Goal: Task Accomplishment & Management: Complete application form

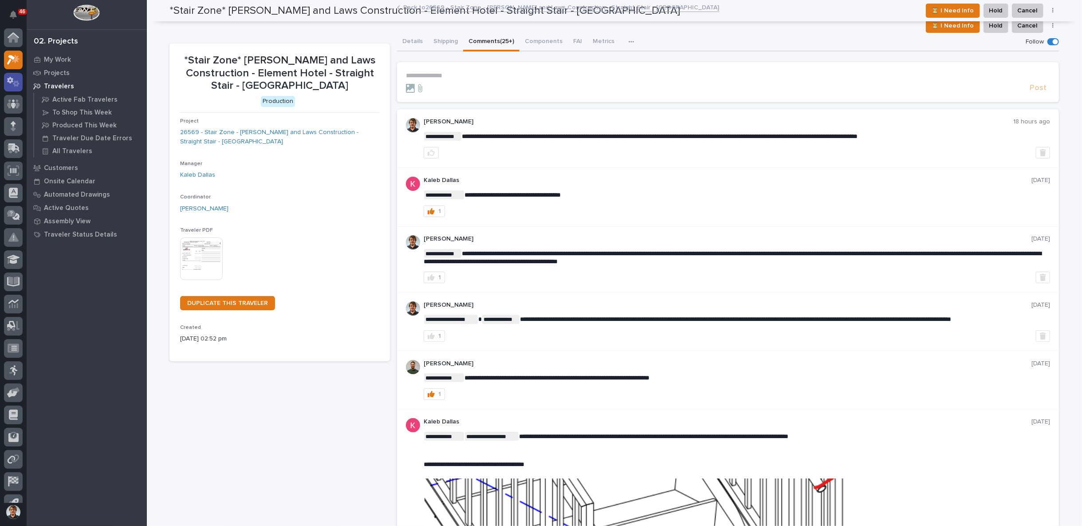
scroll to position [14, 0]
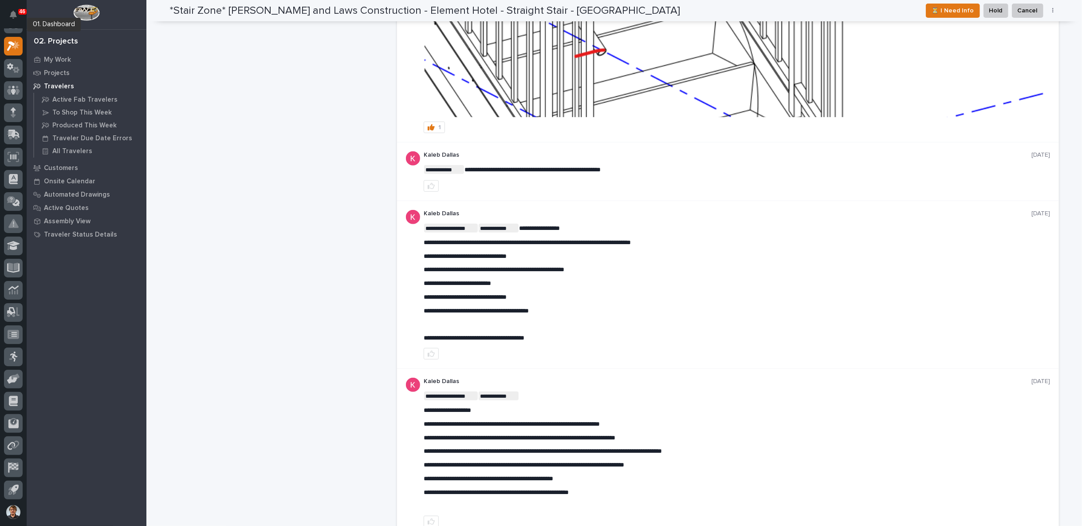
click at [12, 33] on div at bounding box center [13, 26] width 19 height 22
click at [18, 29] on div at bounding box center [13, 24] width 19 height 19
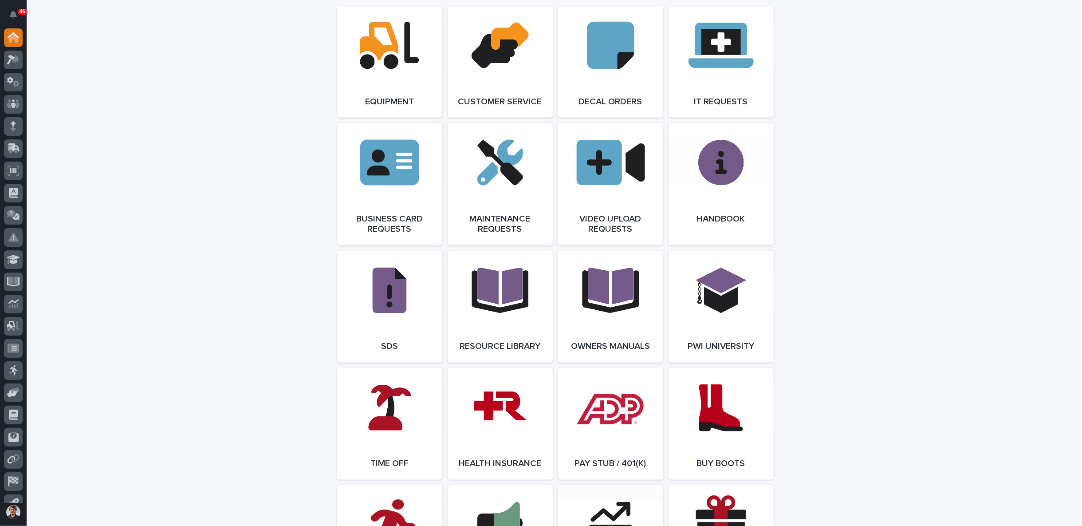
scroll to position [1232, 0]
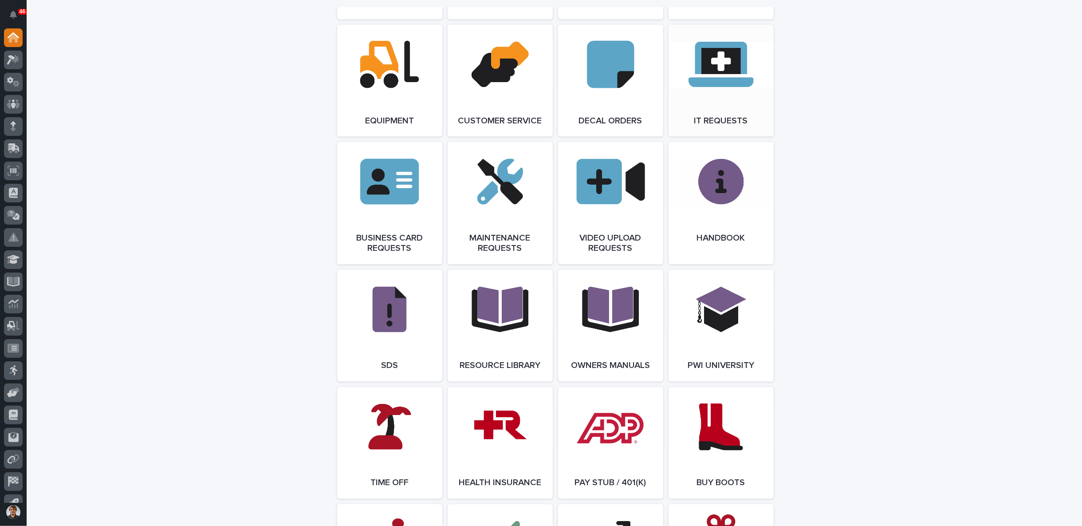
click at [728, 52] on link "Open Link" at bounding box center [721, 81] width 105 height 112
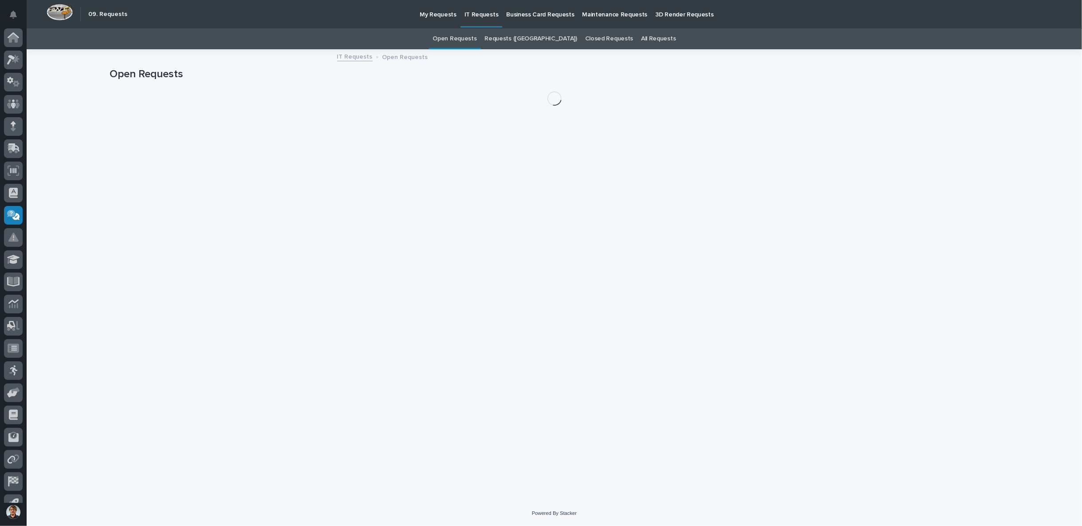
scroll to position [14, 0]
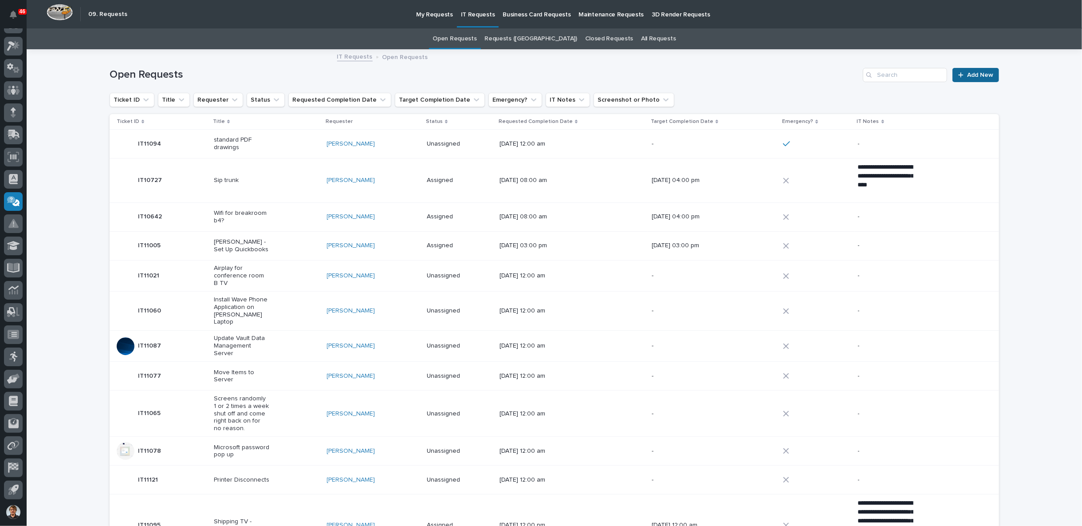
click at [977, 73] on span "Add New" at bounding box center [980, 75] width 26 height 6
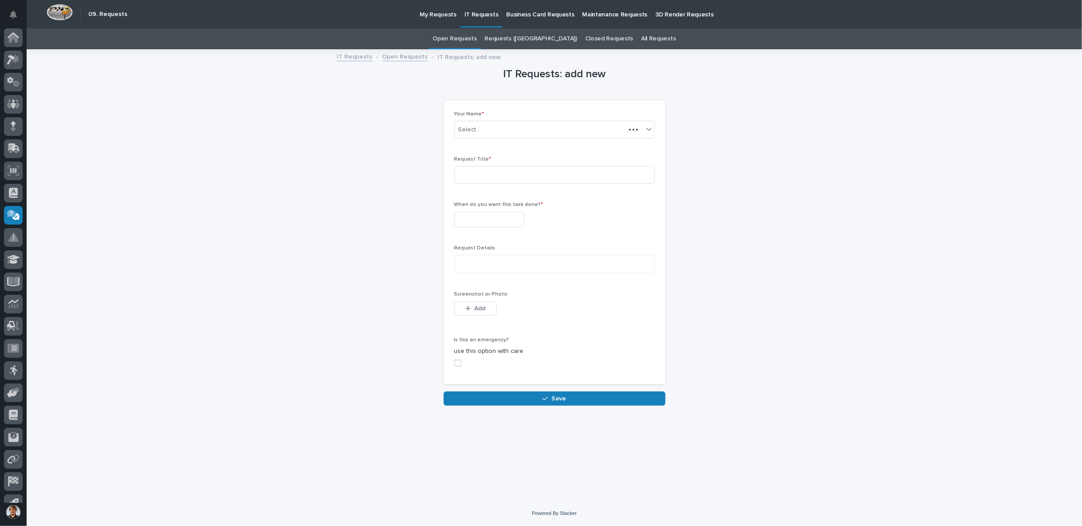
scroll to position [14, 0]
click at [487, 177] on input at bounding box center [554, 175] width 201 height 18
type input "Tekla License"
click at [477, 217] on input "text" at bounding box center [489, 220] width 70 height 16
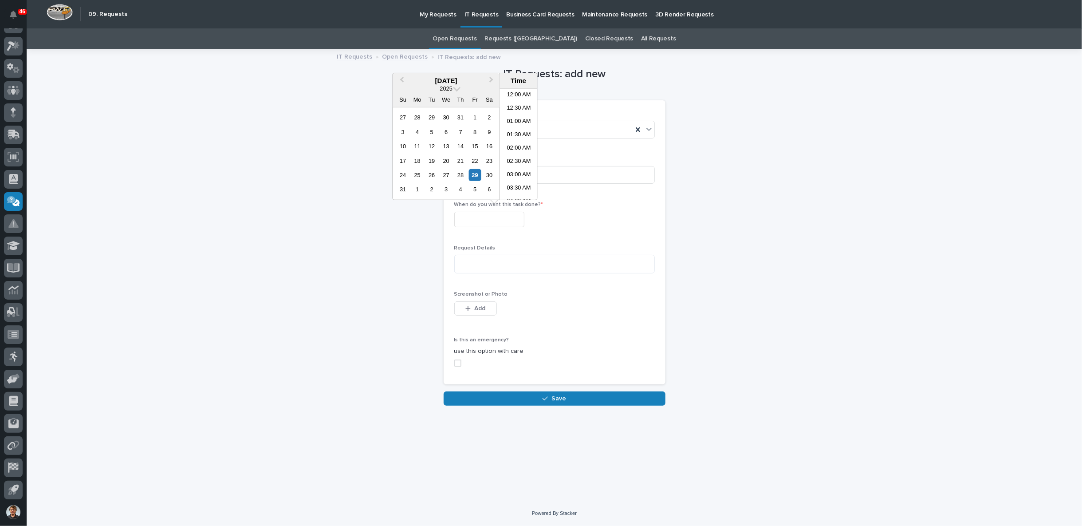
scroll to position [217, 0]
click at [476, 172] on div "29" at bounding box center [475, 175] width 12 height 12
click at [518, 197] on li "12:00 PM" at bounding box center [519, 197] width 38 height 13
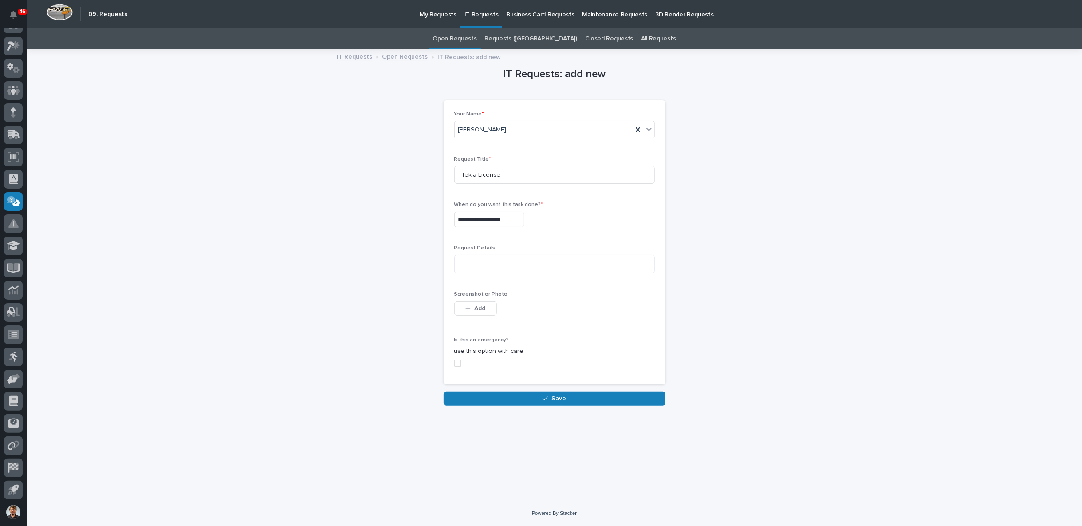
type input "**********"
click at [473, 264] on textarea at bounding box center [554, 264] width 201 height 19
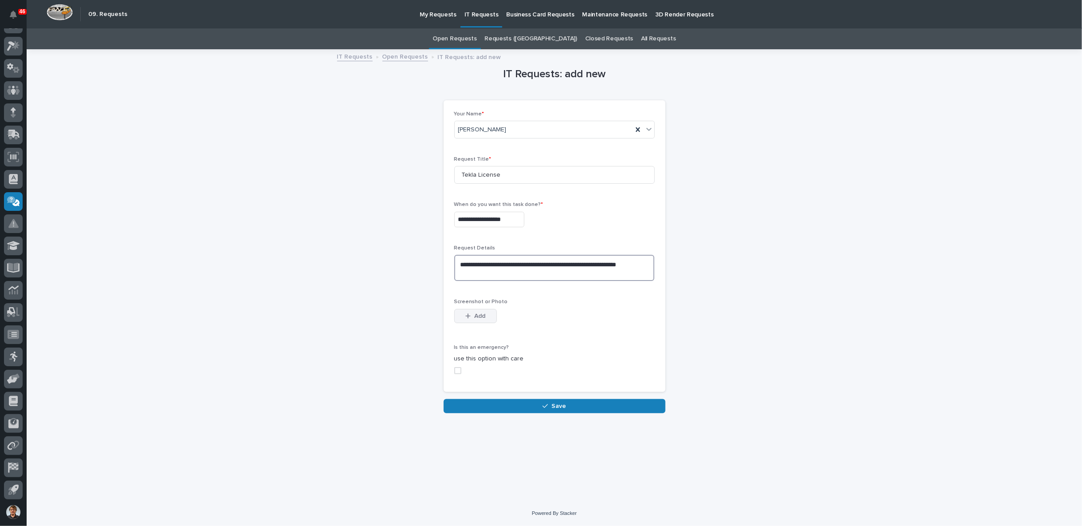
type textarea "**********"
click at [486, 311] on button "Add" at bounding box center [475, 316] width 43 height 14
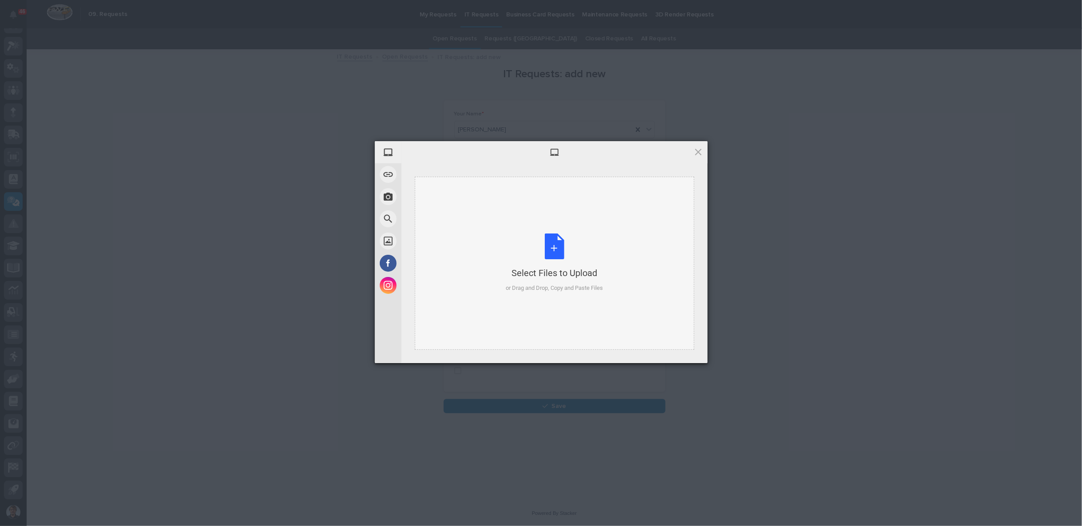
click at [475, 269] on div "Select Files to Upload or Drag and Drop, Copy and Paste Files" at bounding box center [554, 263] width 279 height 173
click at [673, 349] on span "Upload 1" at bounding box center [680, 351] width 17 height 7
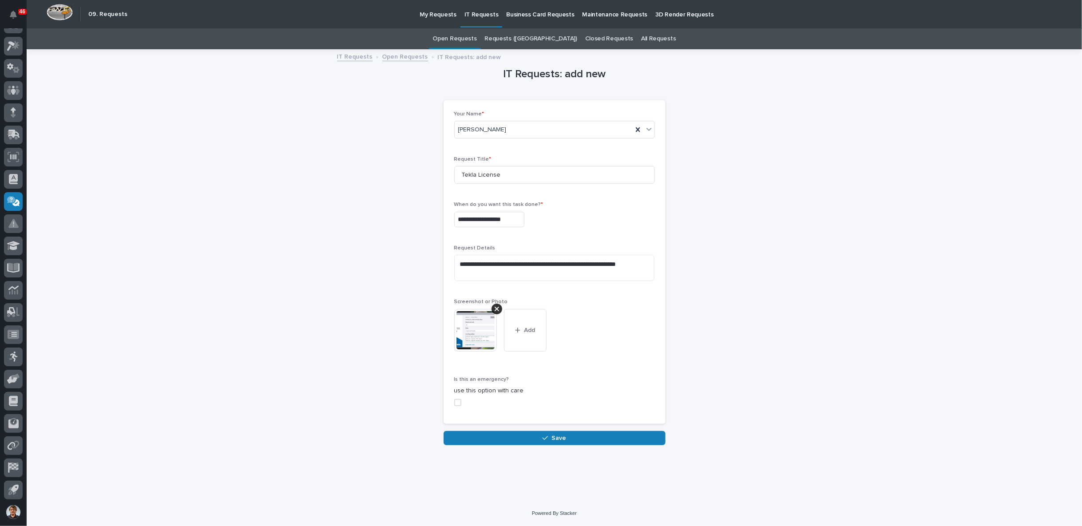
click at [458, 401] on span at bounding box center [457, 402] width 7 height 7
click at [556, 435] on span "Save" at bounding box center [558, 438] width 15 height 8
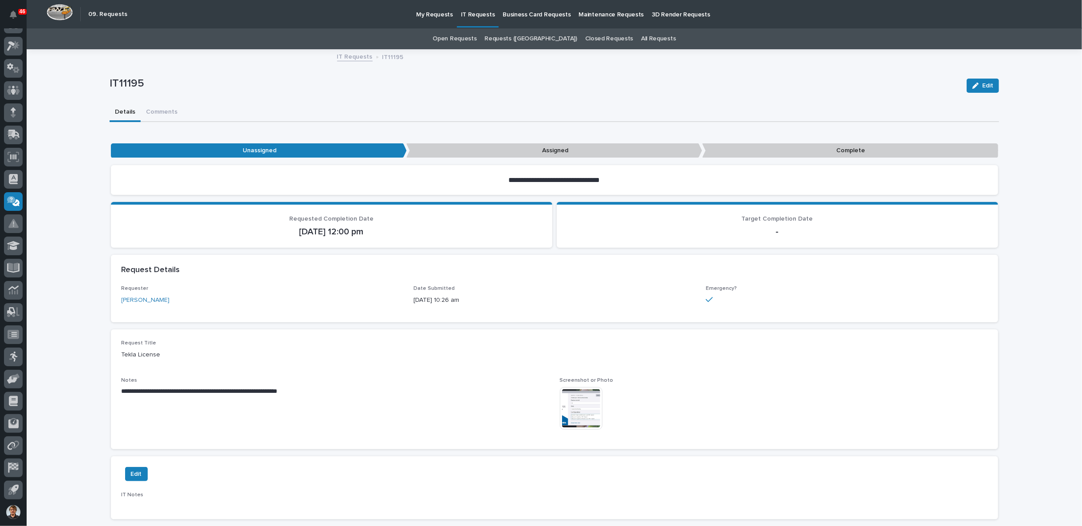
click at [446, 101] on div "IT11195 Edit" at bounding box center [554, 85] width 889 height 35
click at [624, 92] on div "IT11195" at bounding box center [535, 85] width 850 height 16
click at [774, 148] on p "Complete" at bounding box center [850, 150] width 296 height 15
click at [985, 83] on span "Edit" at bounding box center [987, 86] width 11 height 8
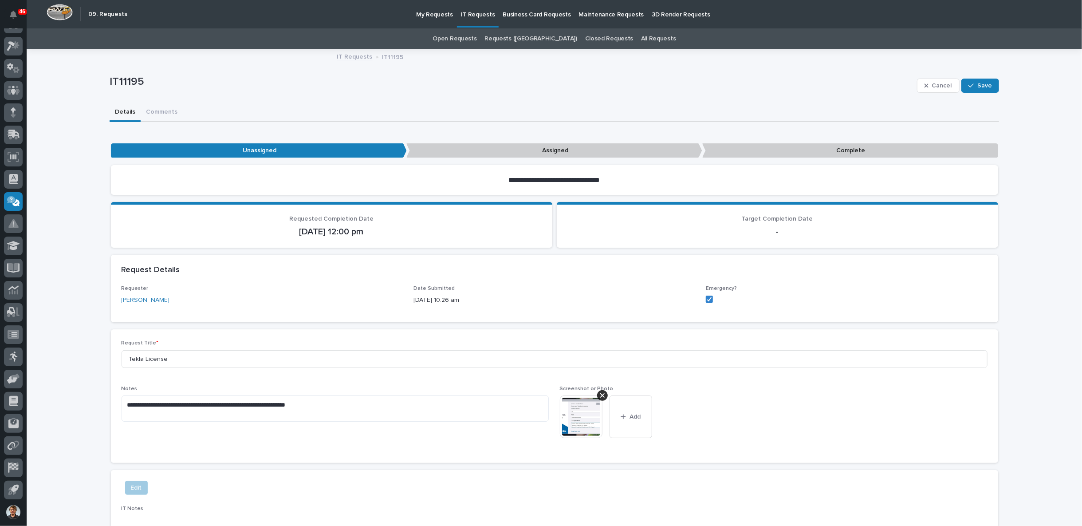
click at [797, 147] on p "Complete" at bounding box center [850, 150] width 296 height 15
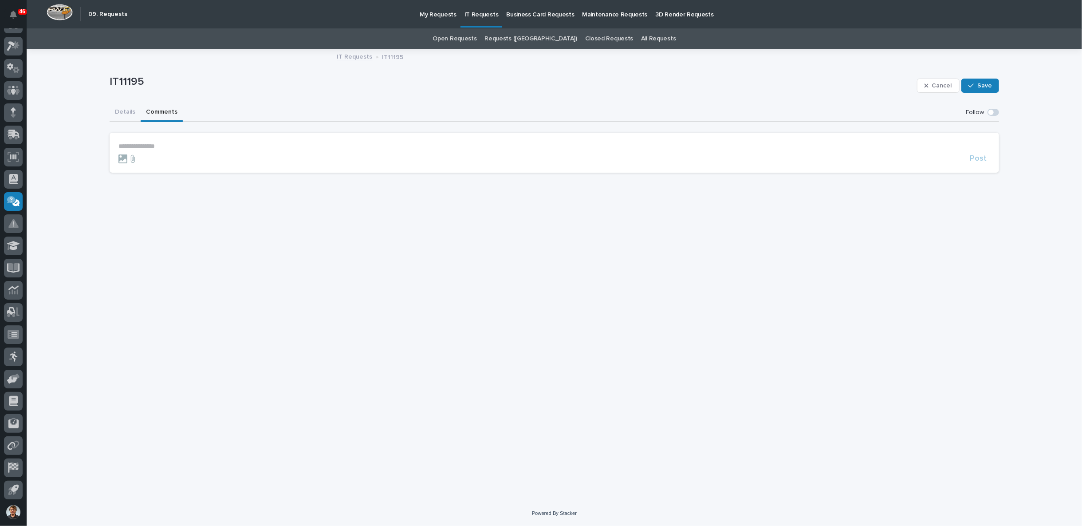
click at [162, 115] on button "Comments" at bounding box center [162, 112] width 42 height 19
click at [196, 144] on p "**********" at bounding box center [554, 146] width 872 height 8
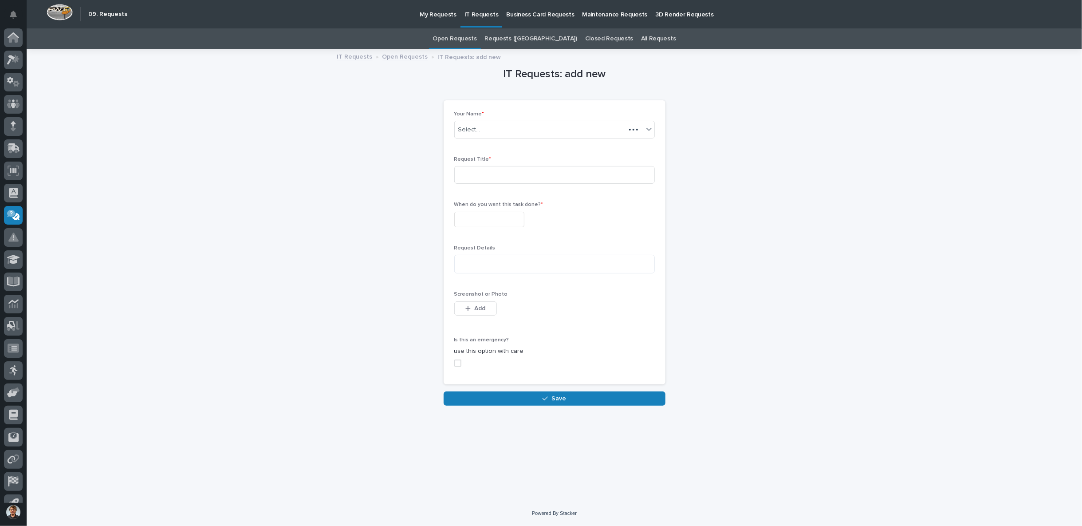
scroll to position [14, 0]
drag, startPoint x: 692, startPoint y: 97, endPoint x: 682, endPoint y: 96, distance: 9.8
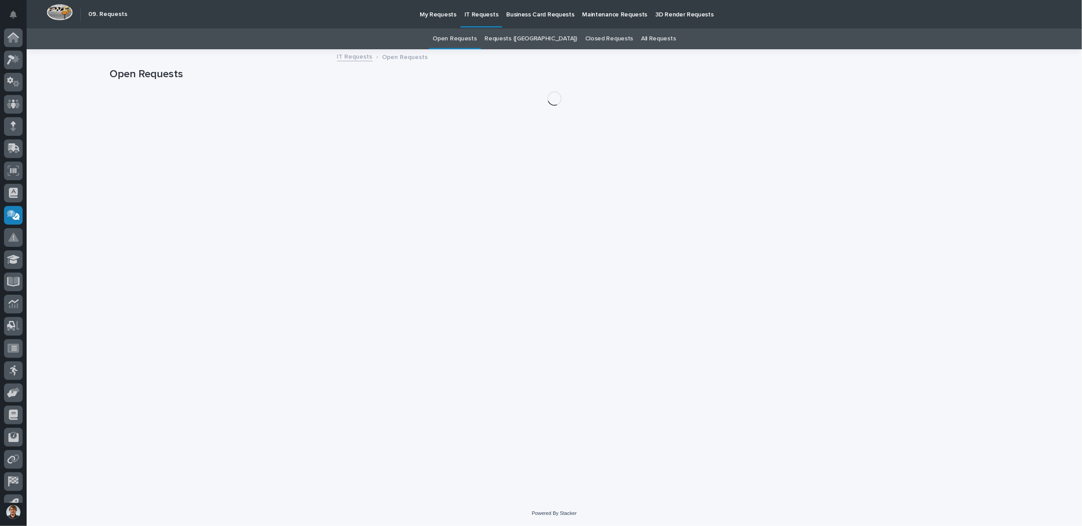
scroll to position [14, 0]
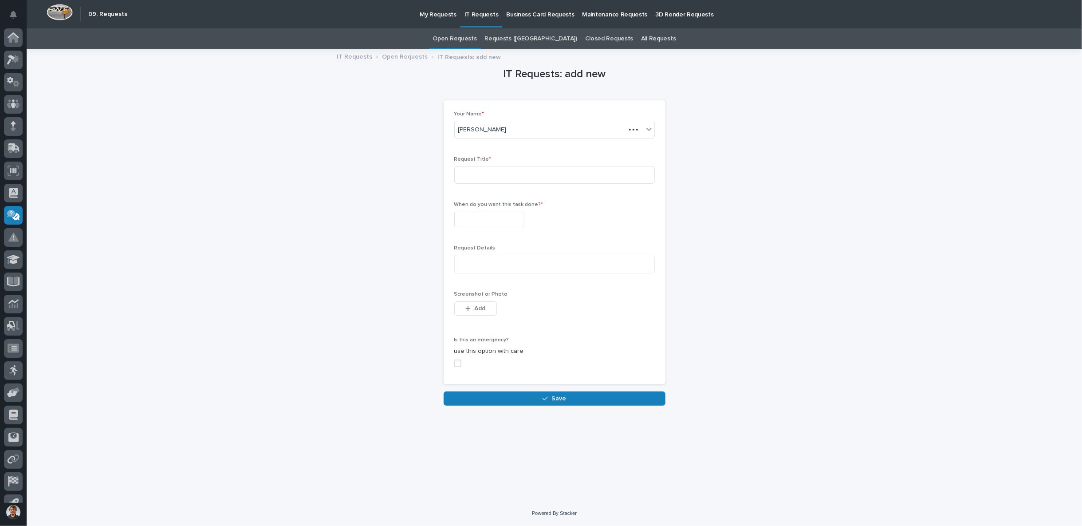
scroll to position [14, 0]
drag, startPoint x: 575, startPoint y: 123, endPoint x: 569, endPoint y: 119, distance: 8.0
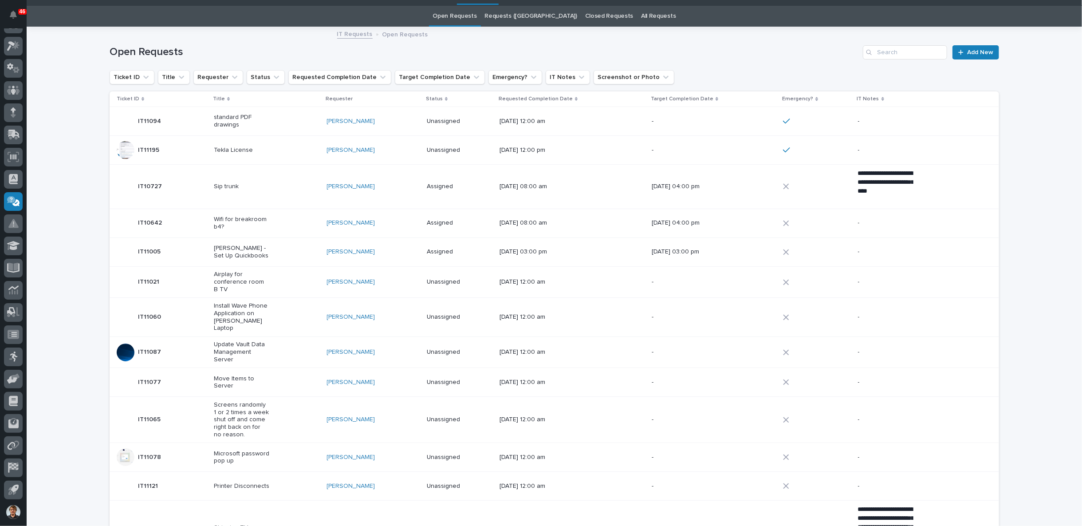
scroll to position [28, 0]
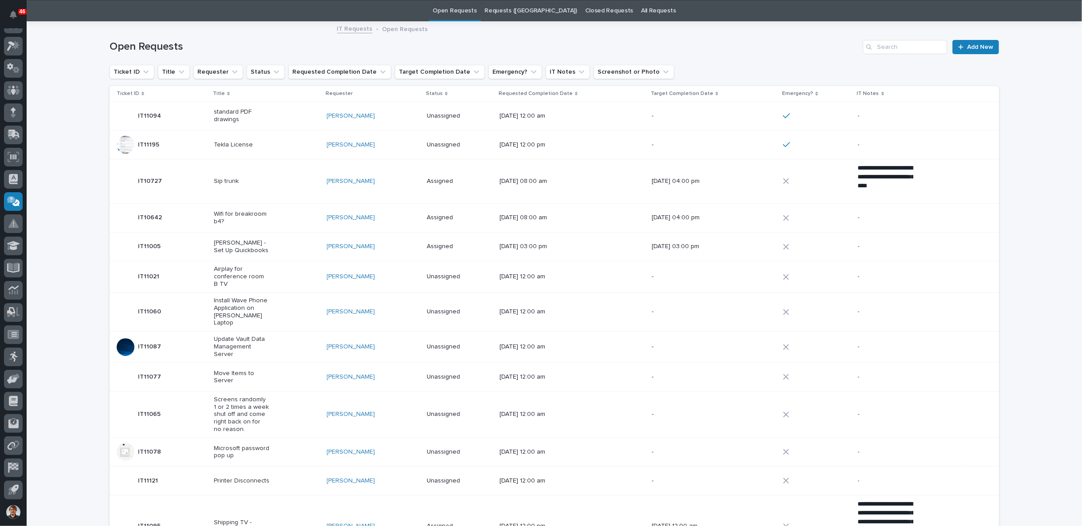
click at [474, 12] on link "Open Requests" at bounding box center [455, 10] width 44 height 21
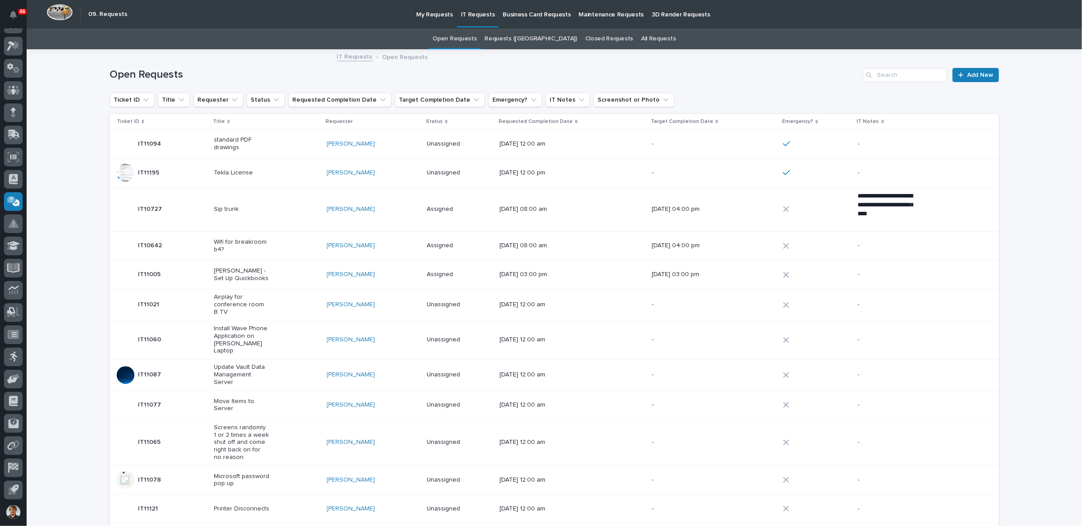
click at [291, 175] on div "Tekla License" at bounding box center [267, 172] width 106 height 15
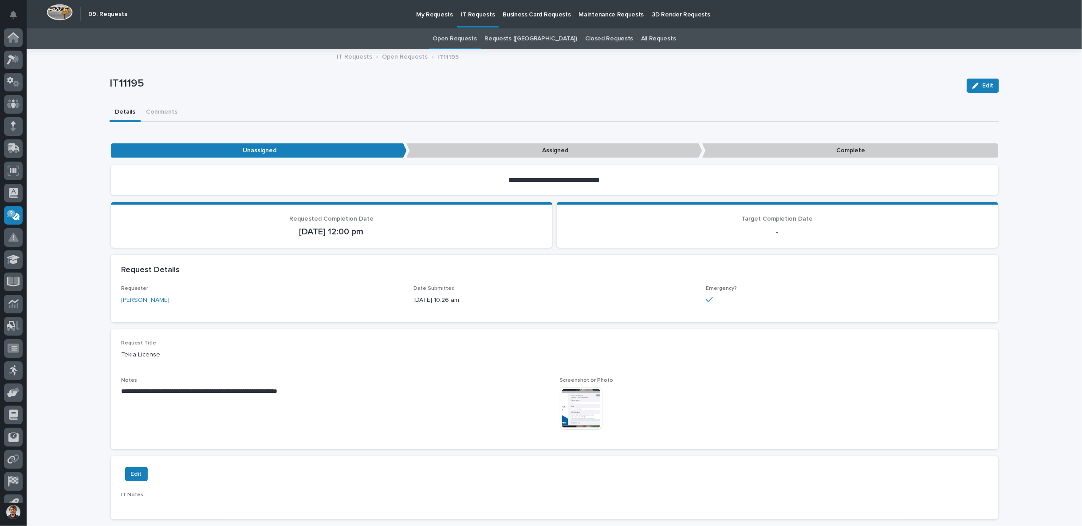
scroll to position [14, 0]
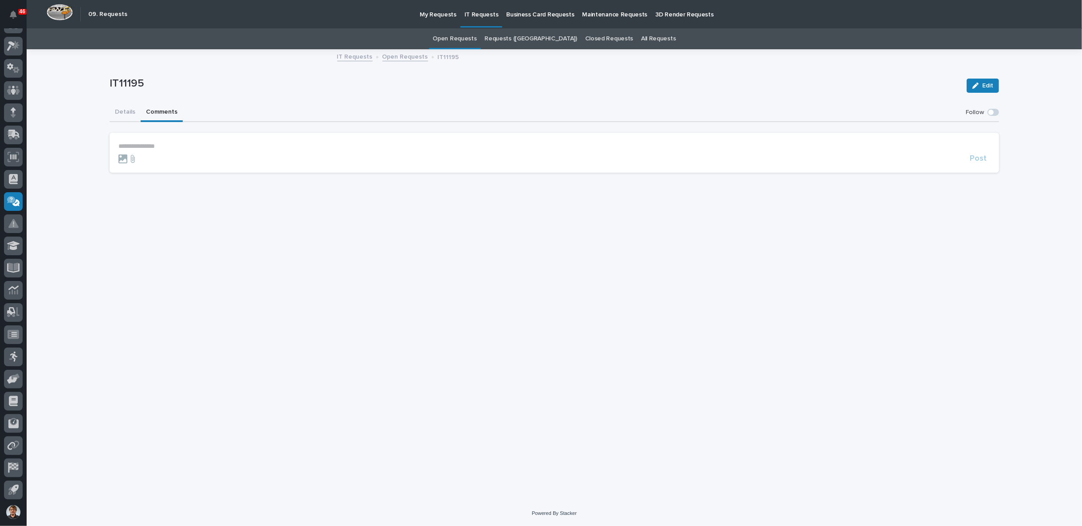
click at [156, 81] on div "**********" at bounding box center [554, 115] width 889 height 130
click at [162, 145] on p "**********" at bounding box center [554, 146] width 872 height 8
click at [119, 143] on span "**********" at bounding box center [146, 146] width 56 height 6
click at [977, 164] on span "Post" at bounding box center [978, 162] width 17 height 10
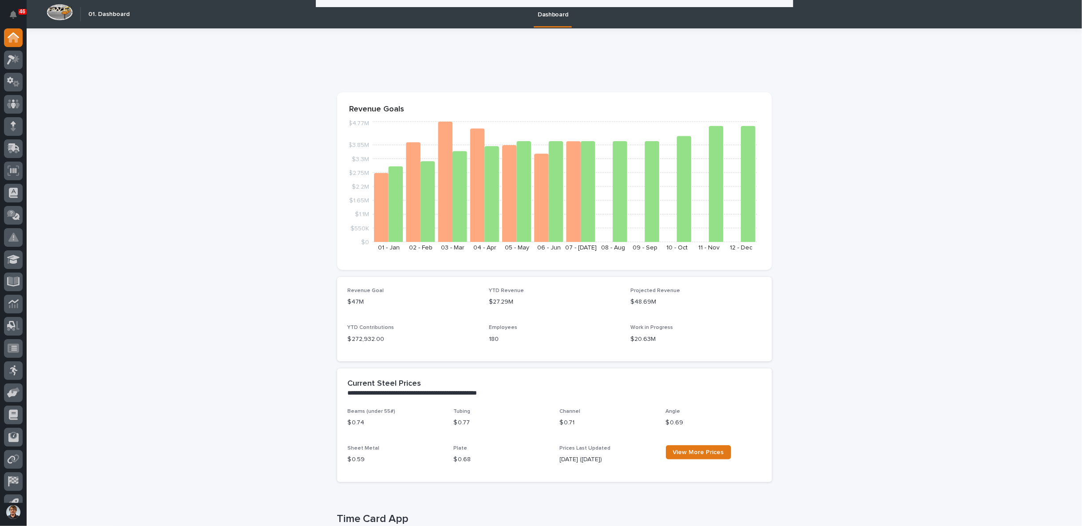
scroll to position [1232, 0]
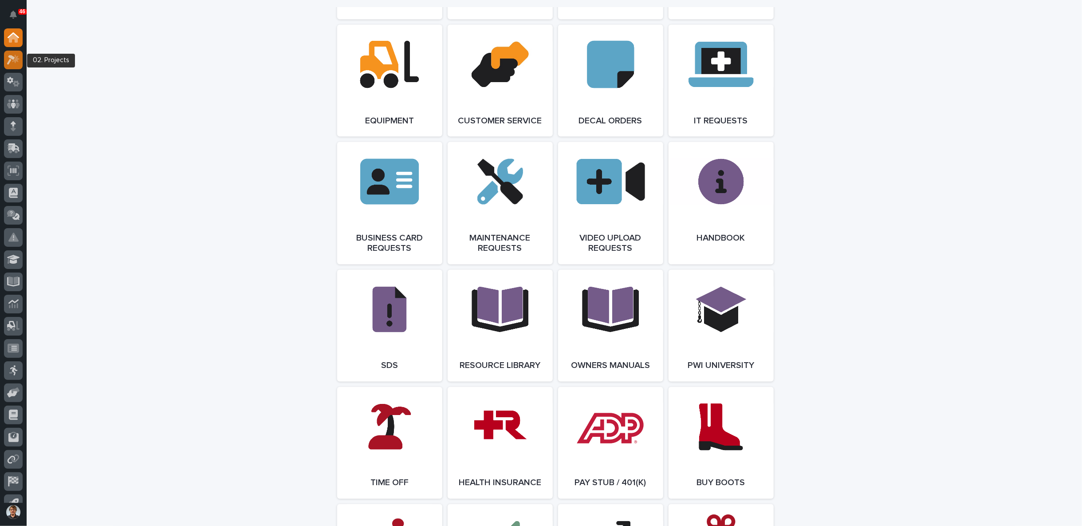
click at [16, 53] on div at bounding box center [13, 60] width 19 height 19
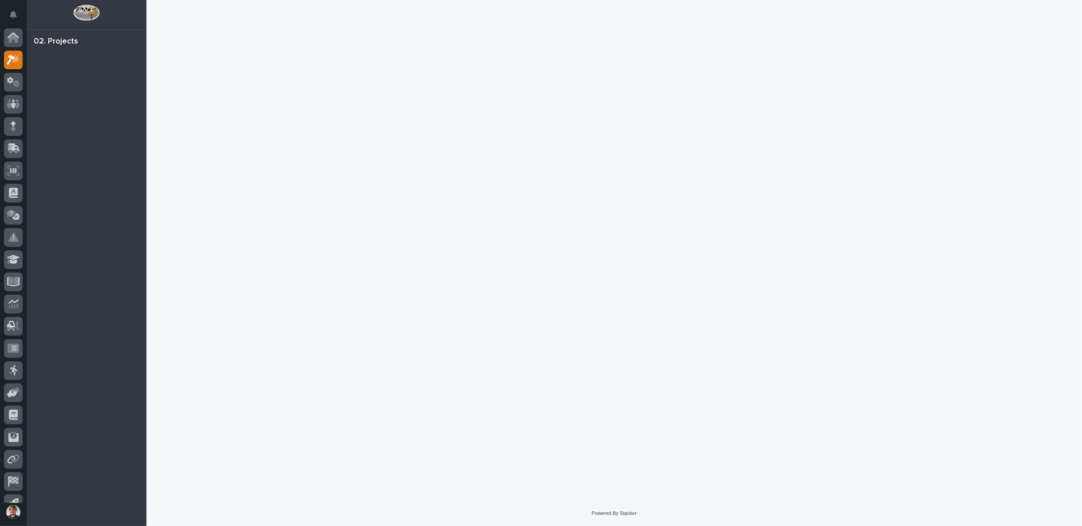
scroll to position [14, 0]
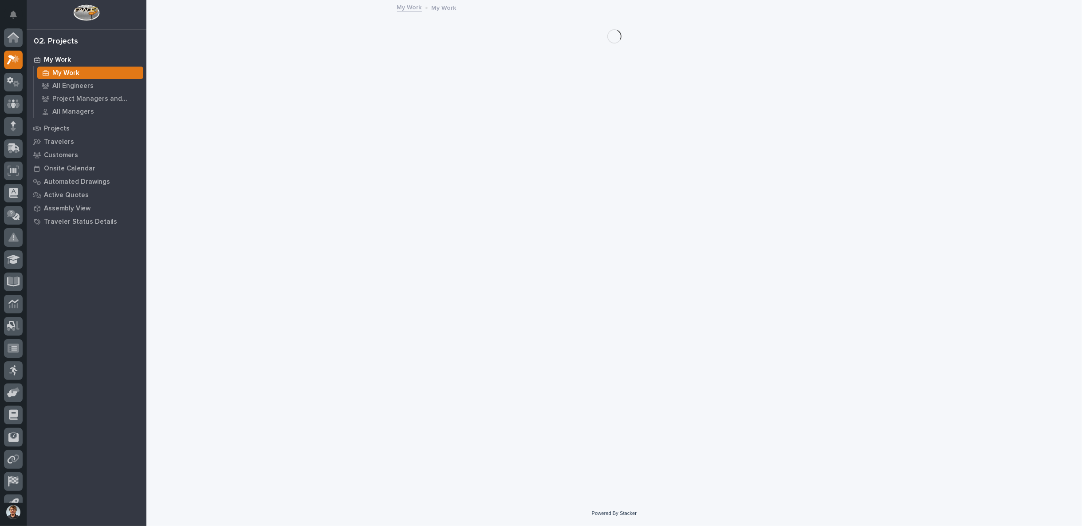
scroll to position [14, 0]
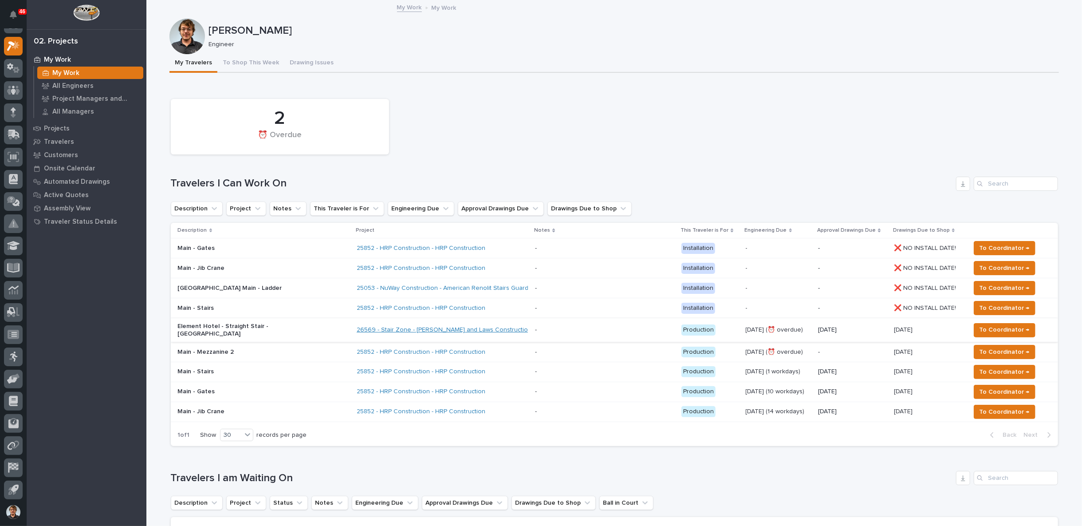
click at [357, 326] on link "26569 - Stair Zone - [PERSON_NAME] and Laws Construction - Straight Stair - [GE…" at bounding box center [498, 330] width 283 height 8
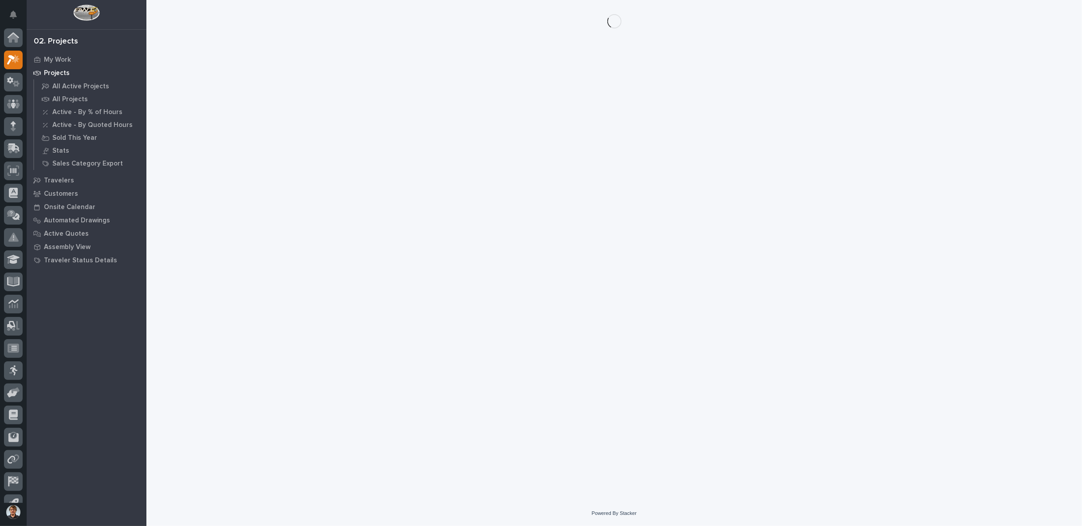
scroll to position [14, 0]
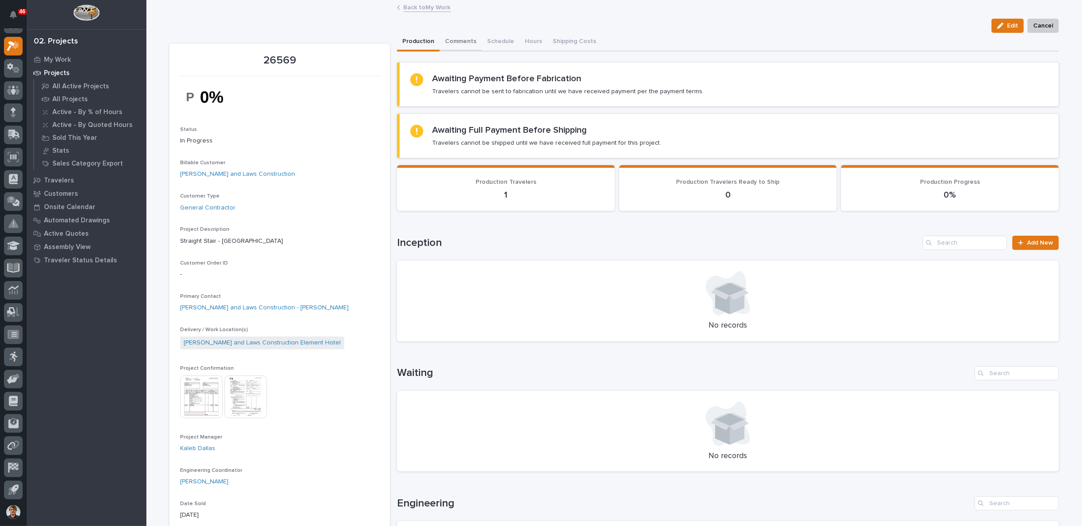
click at [457, 42] on button "Comments" at bounding box center [461, 42] width 42 height 19
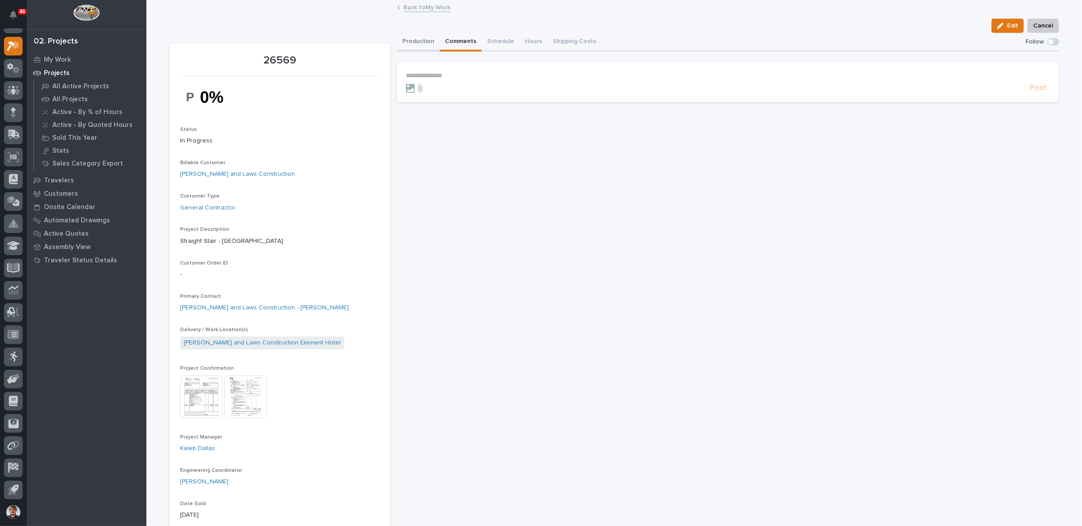
click at [421, 41] on button "Production" at bounding box center [418, 42] width 43 height 19
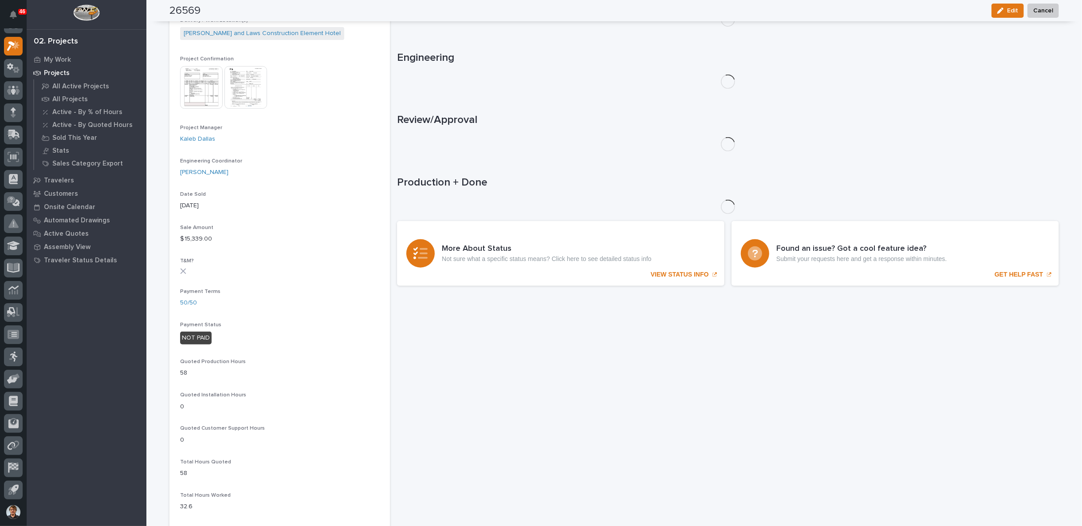
scroll to position [328, 0]
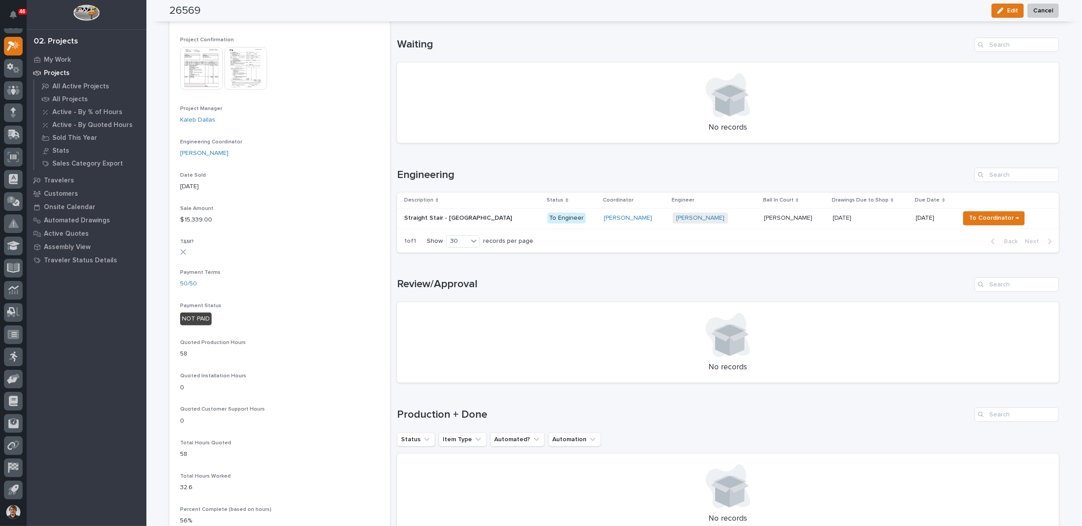
click at [551, 220] on p "To Engineer" at bounding box center [571, 217] width 49 height 11
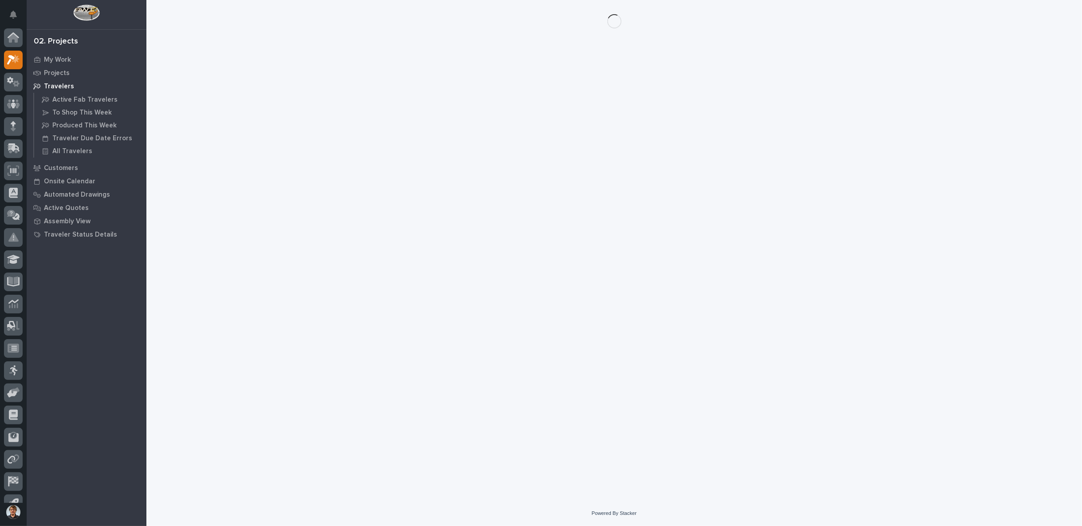
scroll to position [14, 0]
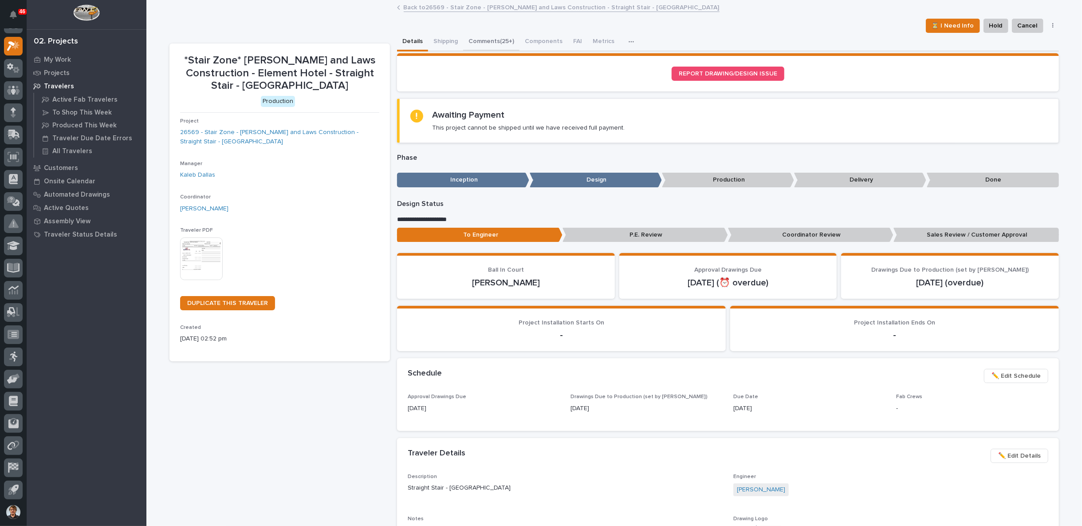
click at [486, 43] on button "Comments (25+)" at bounding box center [491, 42] width 56 height 19
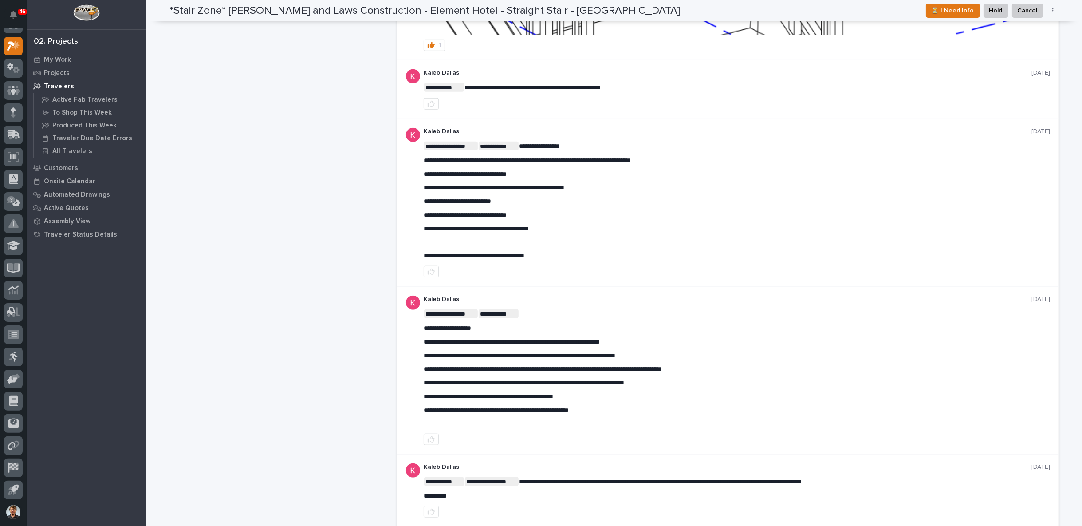
scroll to position [493, 0]
